Goal: Information Seeking & Learning: Learn about a topic

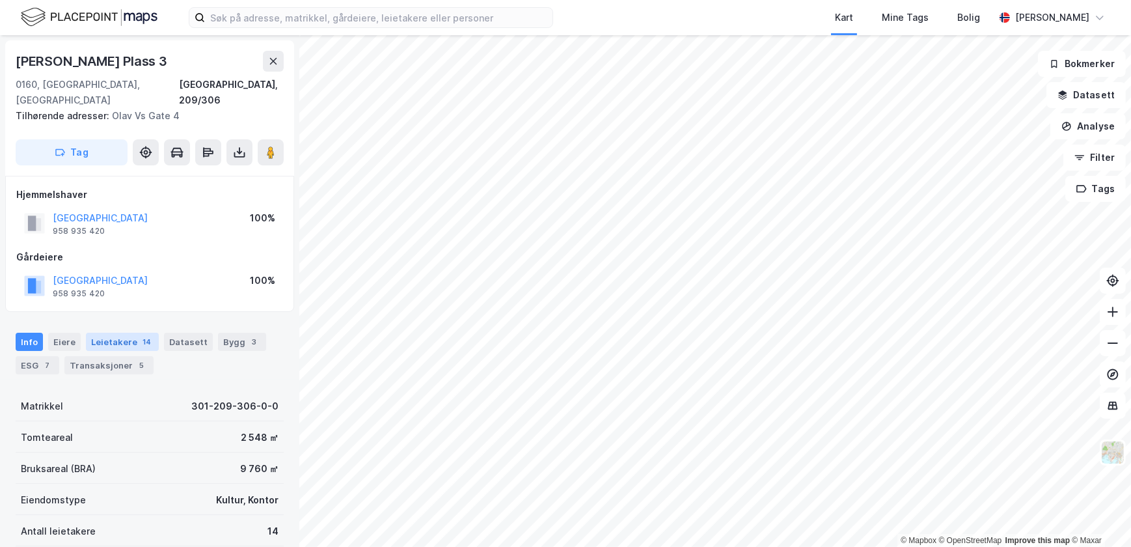
click at [115, 333] on div "Leietakere 14" at bounding box center [122, 342] width 73 height 18
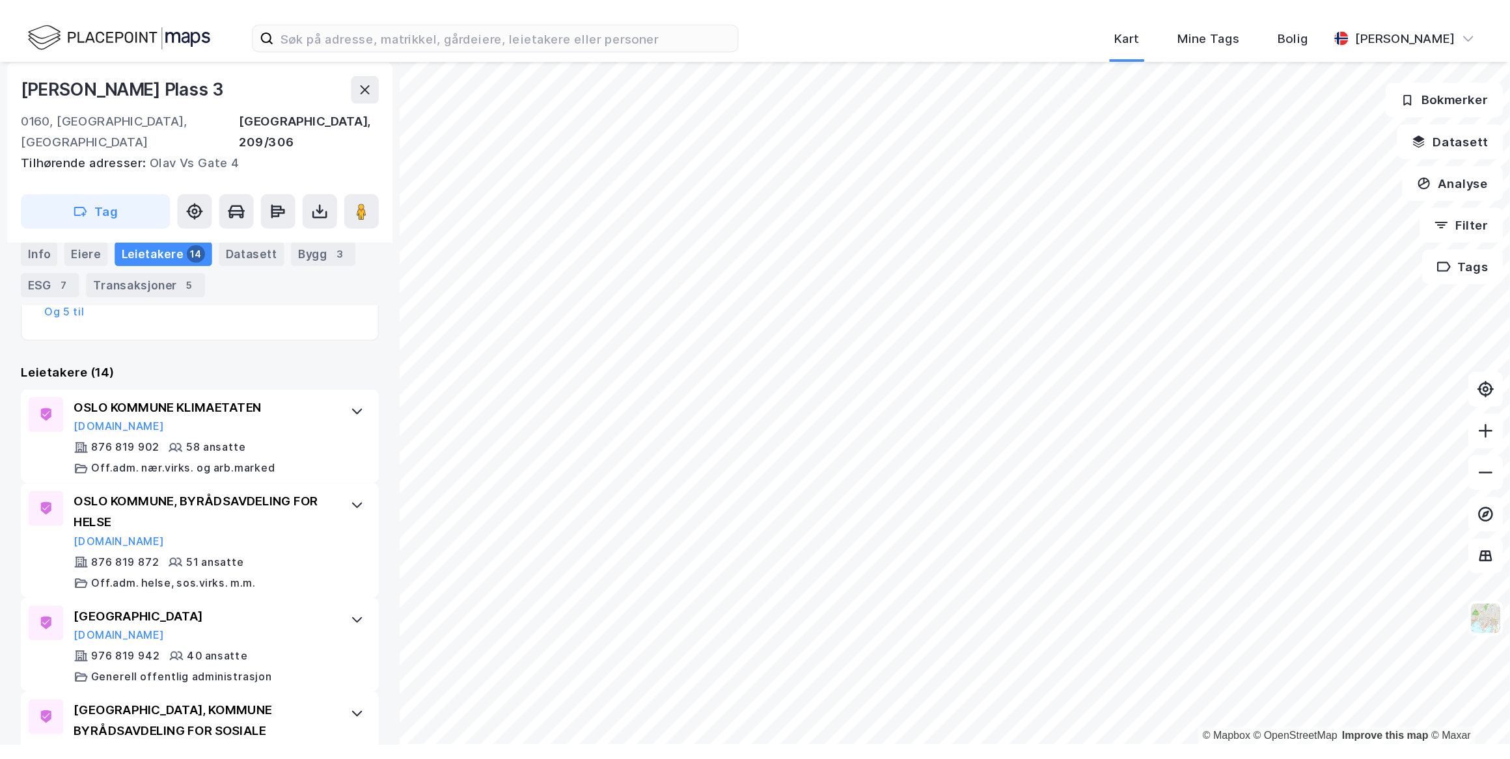
scroll to position [345, 0]
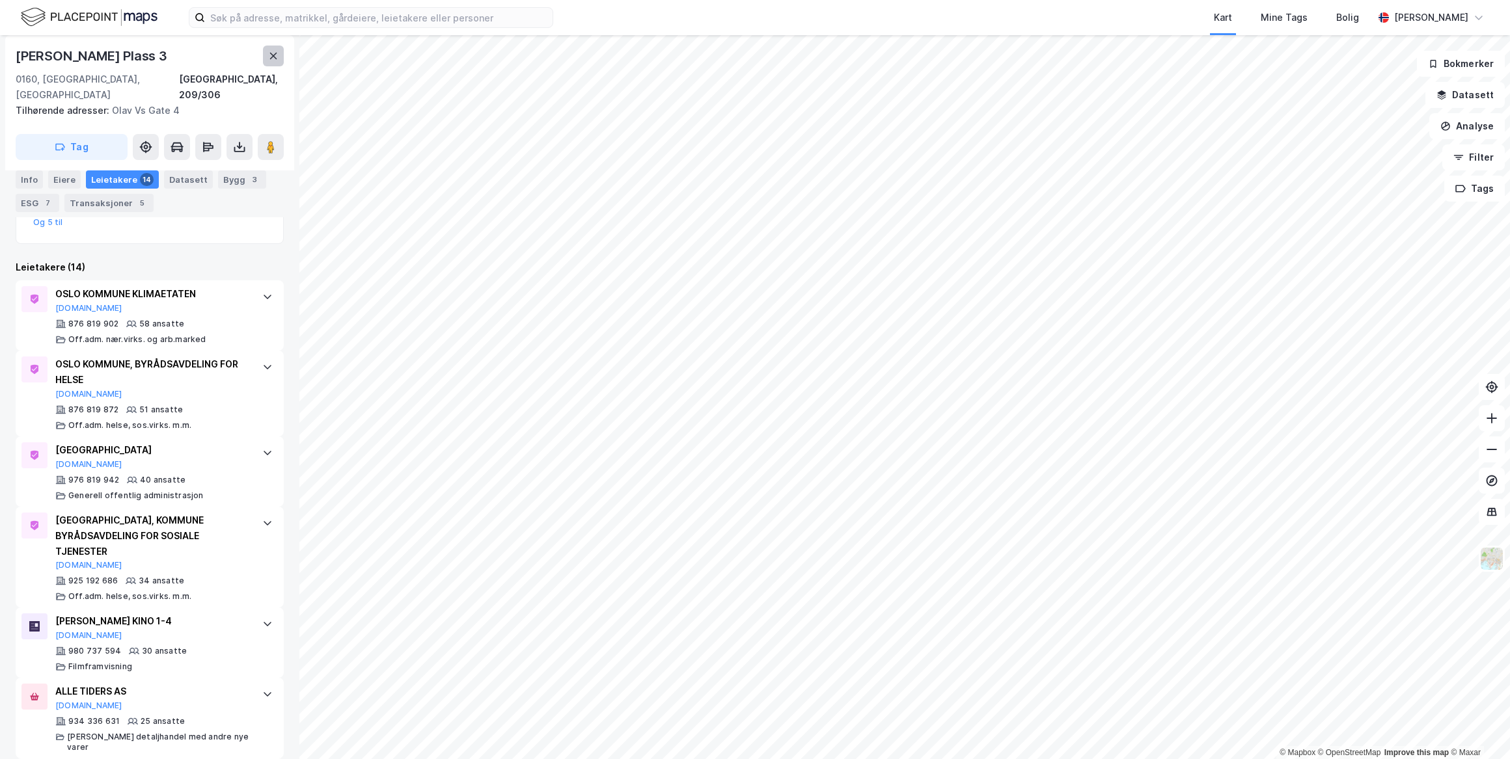
click at [270, 59] on icon at bounding box center [273, 56] width 10 height 10
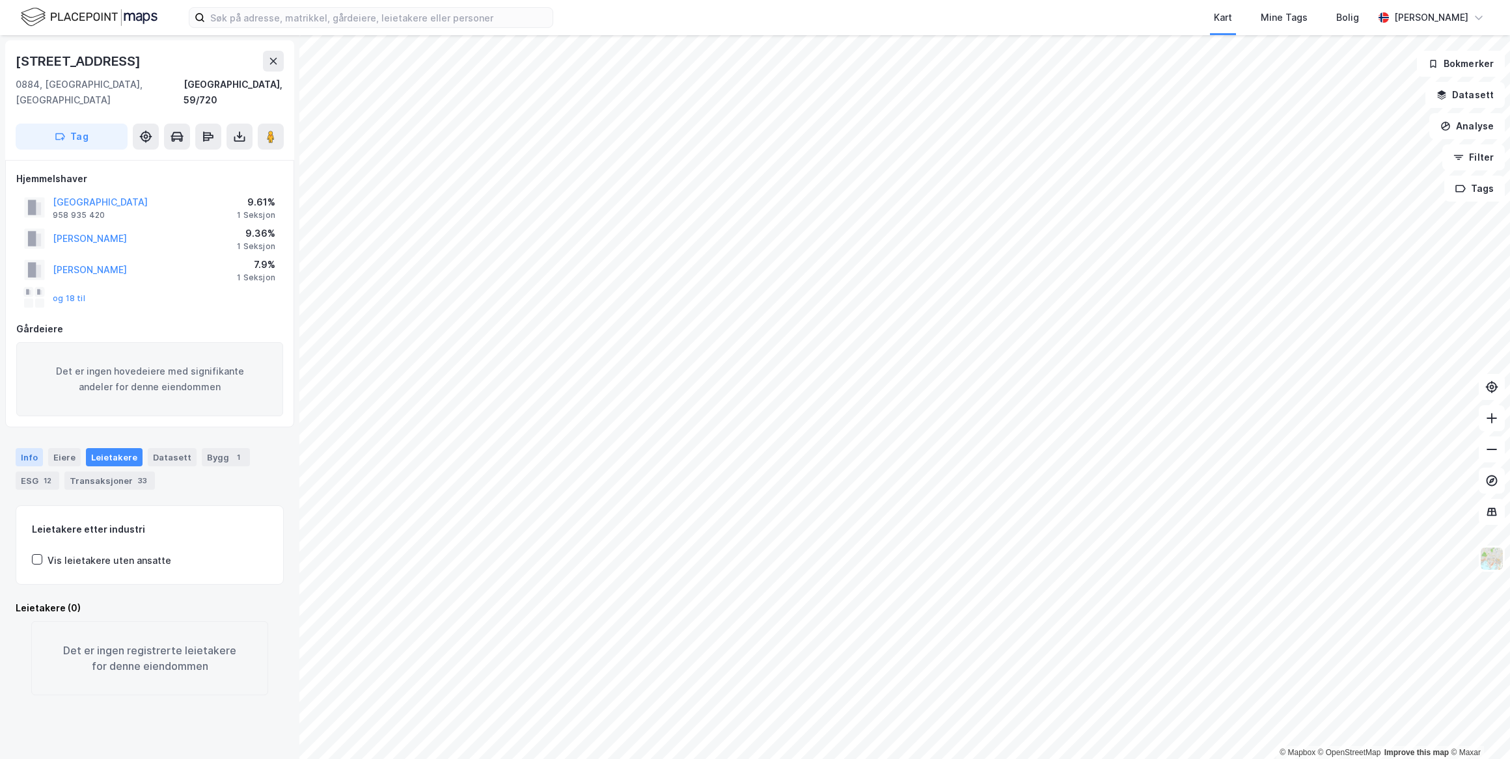
click at [28, 448] on div "Info" at bounding box center [29, 457] width 27 height 18
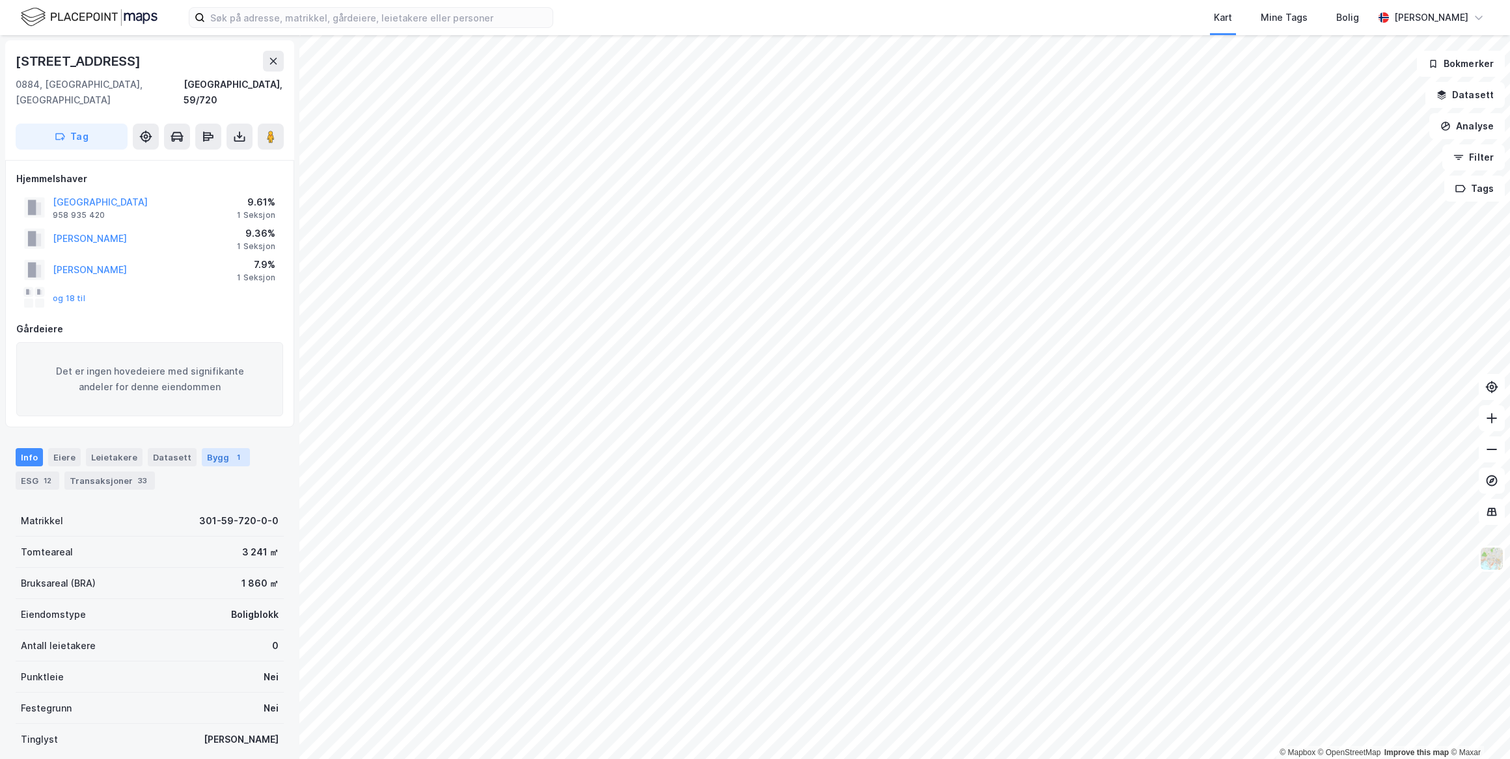
click at [202, 448] on div "Bygg 1" at bounding box center [226, 457] width 48 height 18
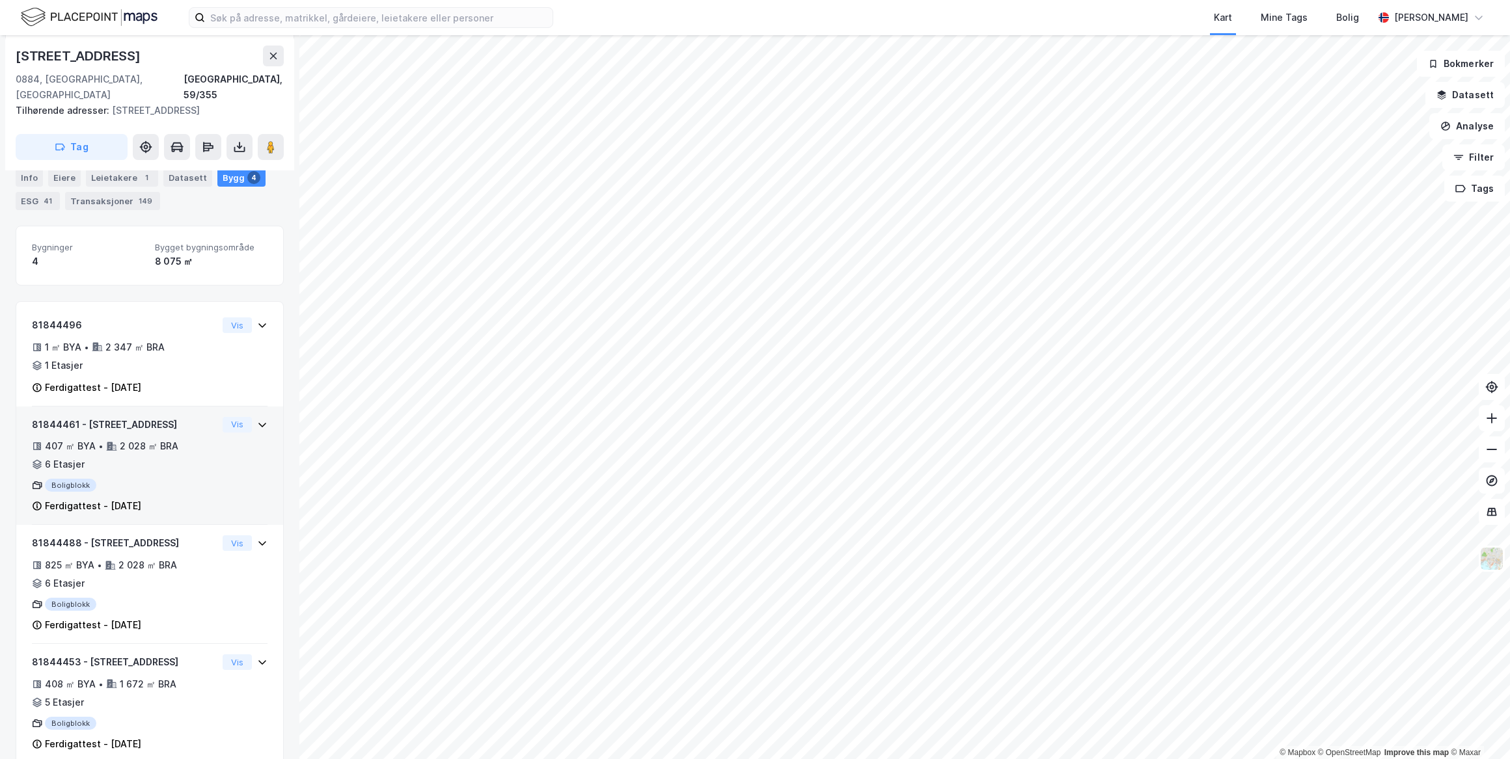
scroll to position [197, 0]
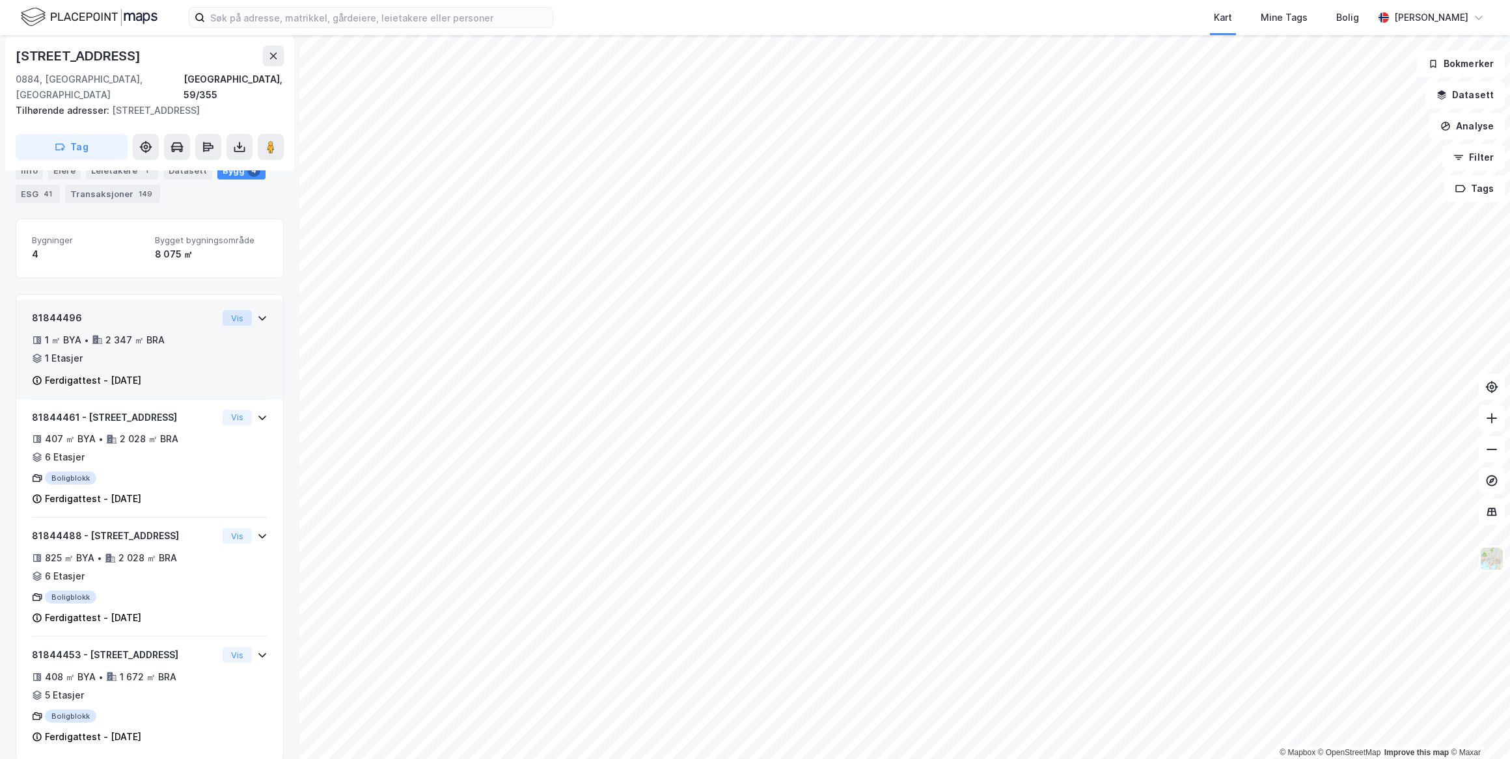
click at [225, 310] on button "Vis" at bounding box center [237, 318] width 29 height 16
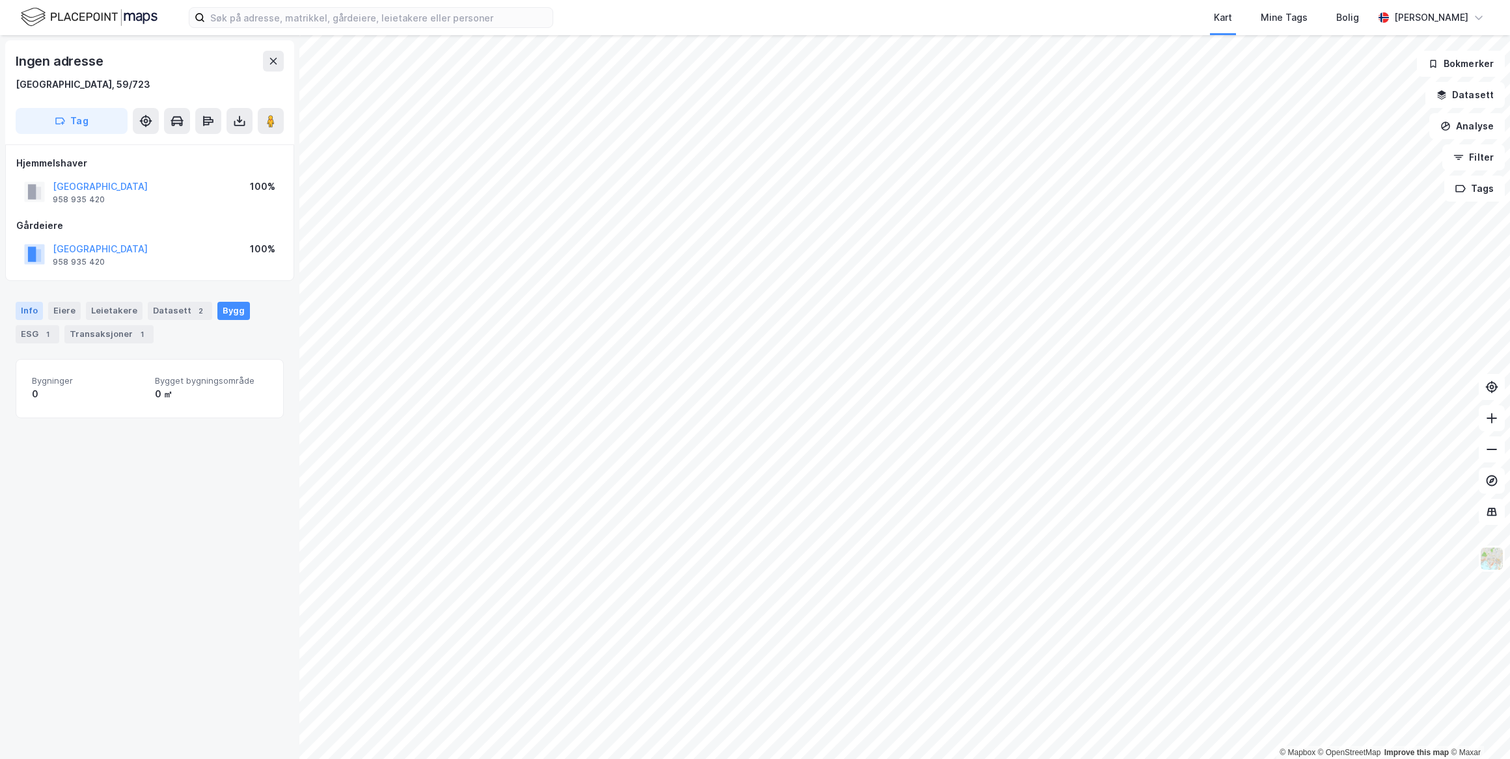
click at [29, 306] on div "Info" at bounding box center [29, 311] width 27 height 18
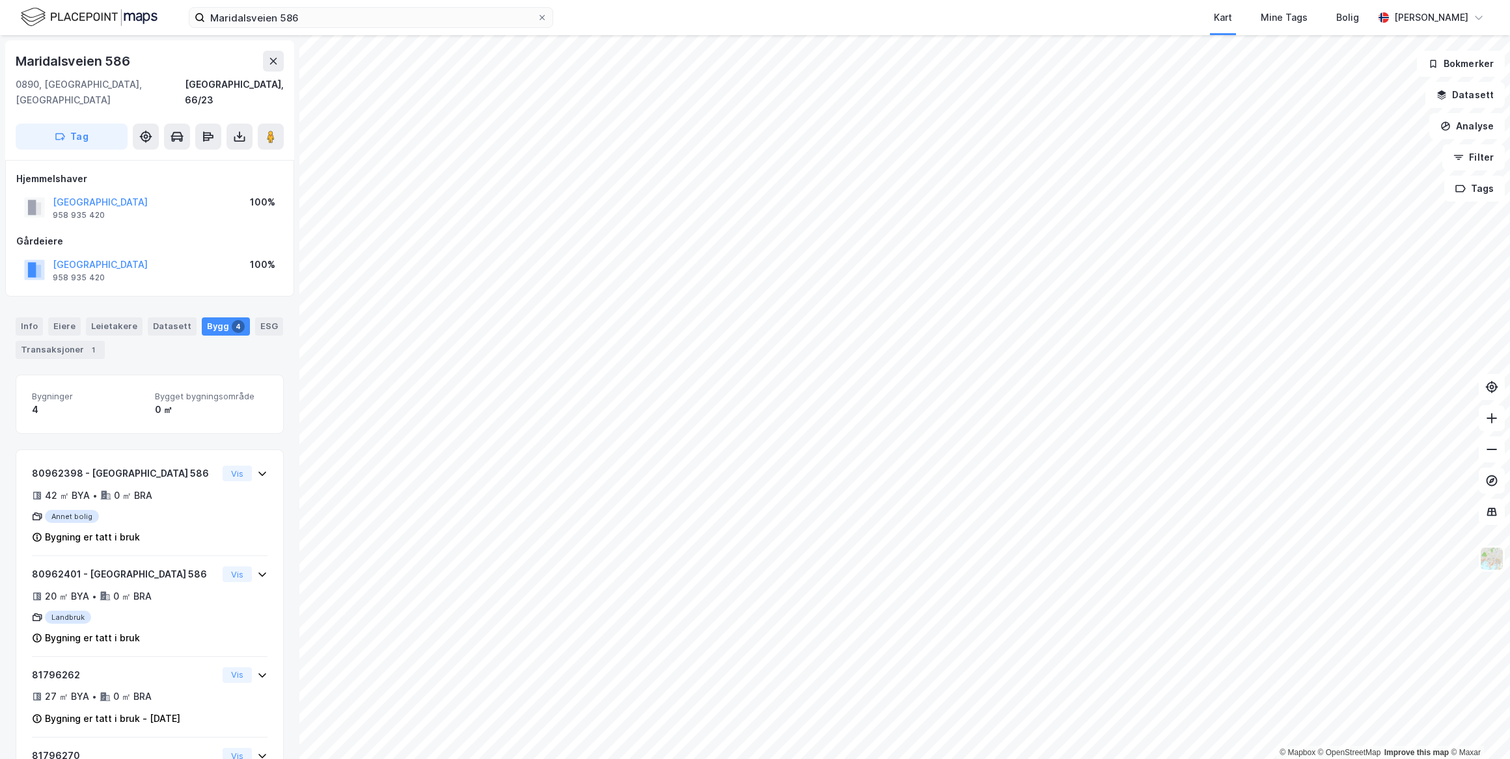
scroll to position [64, 0]
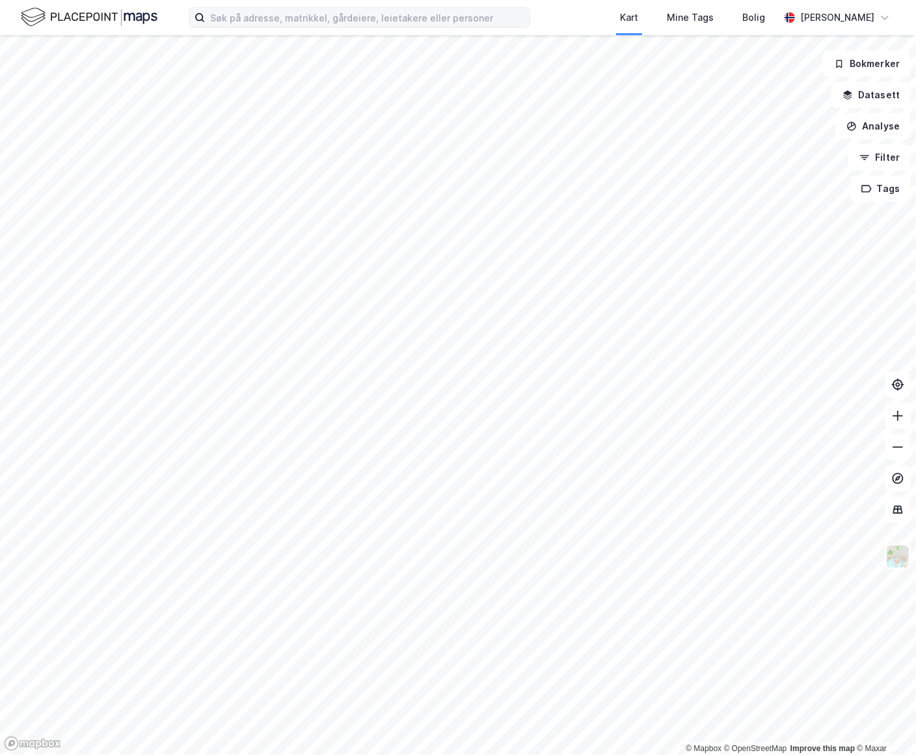
click at [379, 7] on label at bounding box center [360, 17] width 342 height 21
click at [379, 8] on input at bounding box center [367, 18] width 325 height 20
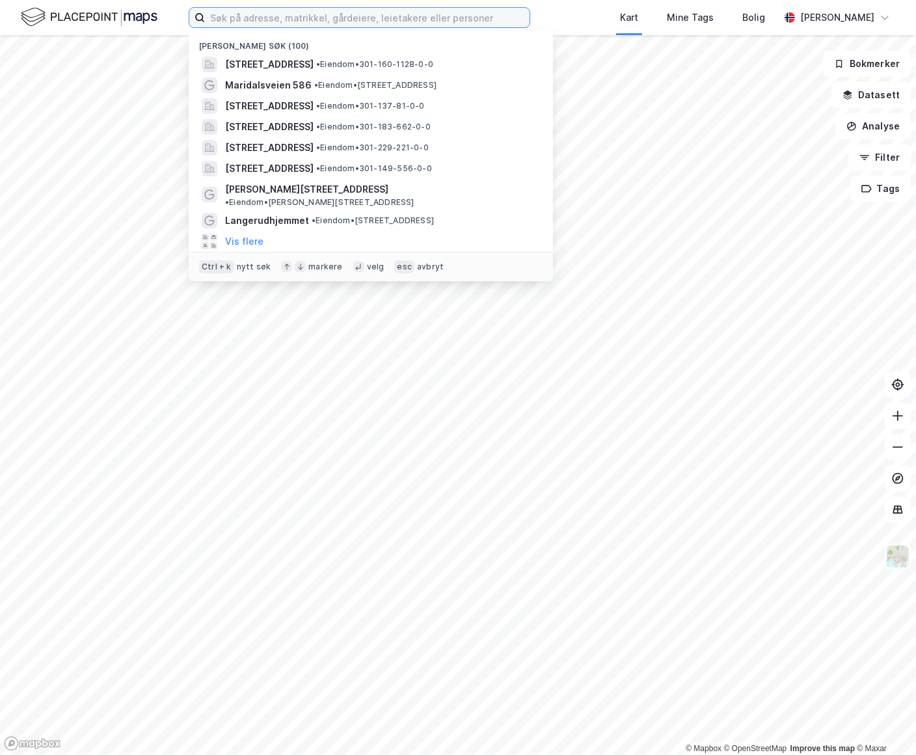
click at [380, 12] on input at bounding box center [367, 18] width 325 height 20
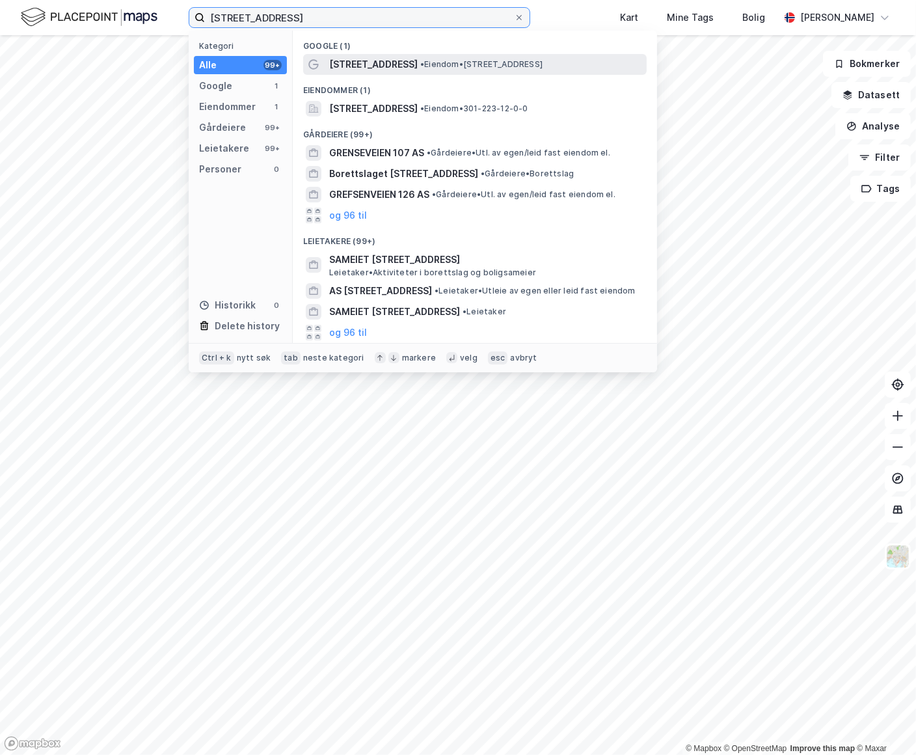
type input "grefsenveien 10b"
click at [396, 58] on span "Grefsenveien 10" at bounding box center [373, 65] width 89 height 16
